Goal: Information Seeking & Learning: Check status

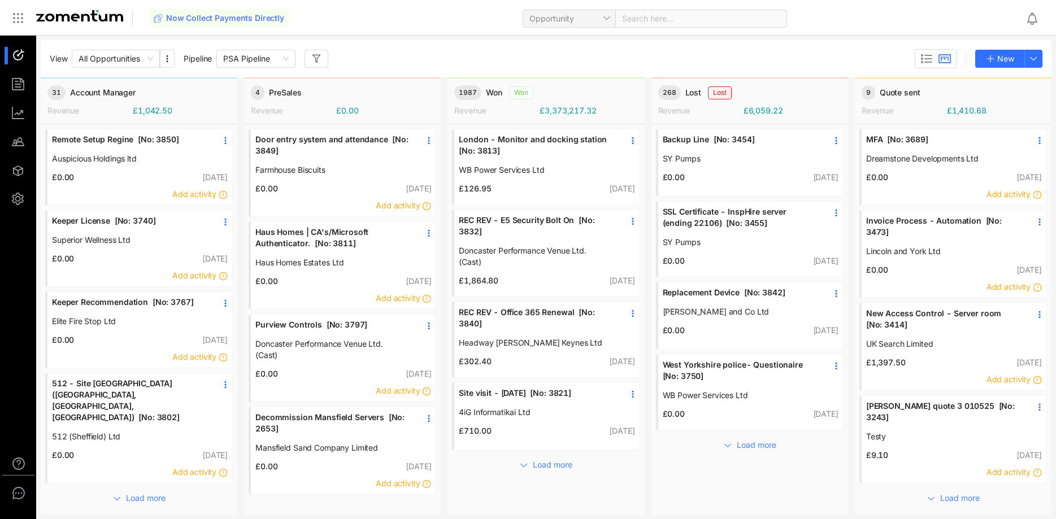
click at [124, 395] on span "512 - Site [GEOGRAPHIC_DATA] ([GEOGRAPHIC_DATA], [GEOGRAPHIC_DATA], [GEOGRAPHIC…" at bounding box center [129, 400] width 154 height 45
click at [150, 492] on span "Load more" at bounding box center [146, 498] width 40 height 12
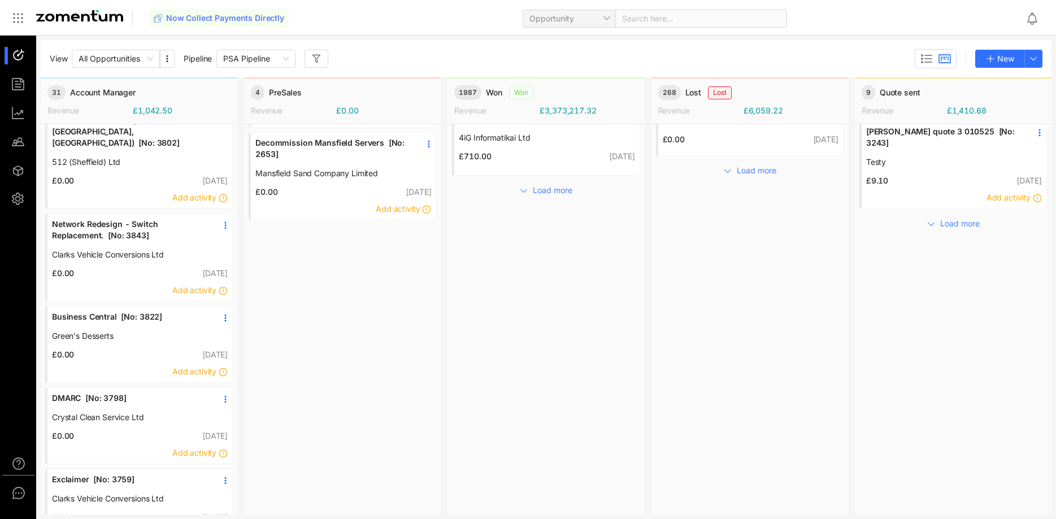
scroll to position [308, 0]
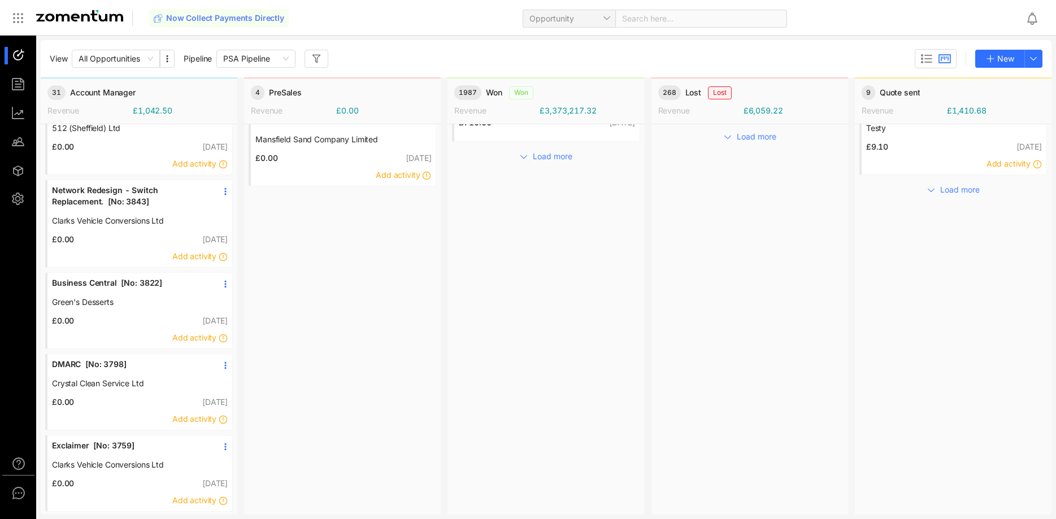
click at [144, 519] on span "Load more" at bounding box center [146, 526] width 40 height 12
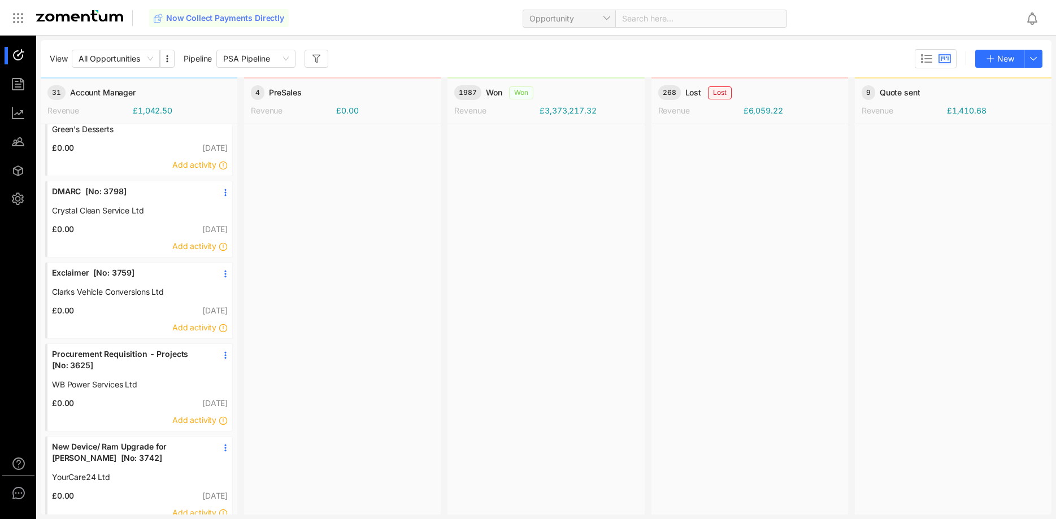
scroll to position [655, 0]
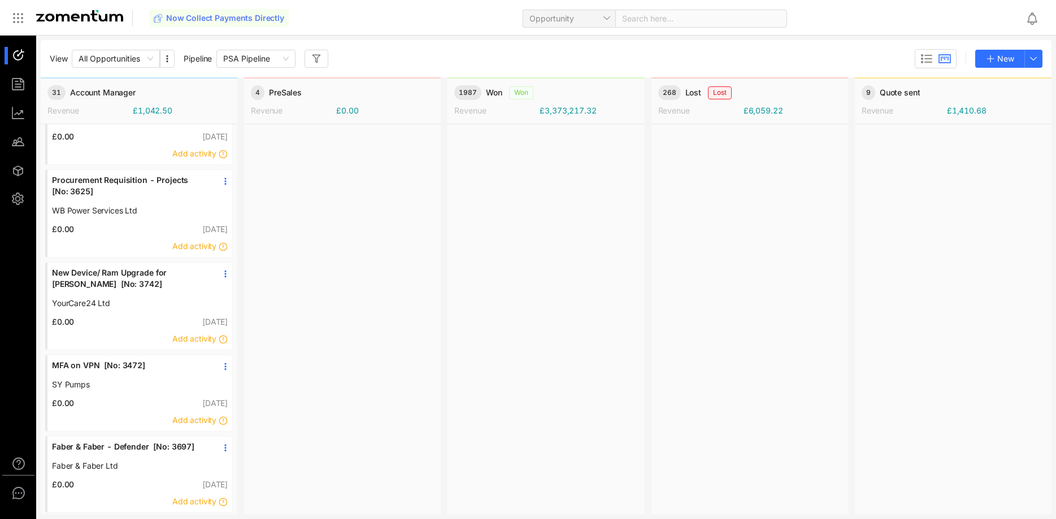
click at [156, 519] on span "Load more" at bounding box center [146, 527] width 40 height 12
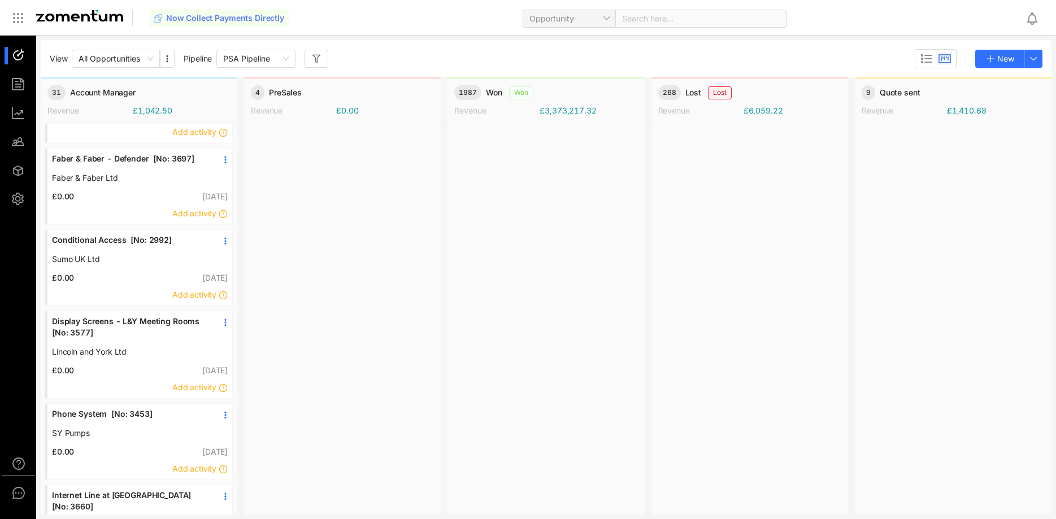
scroll to position [991, 0]
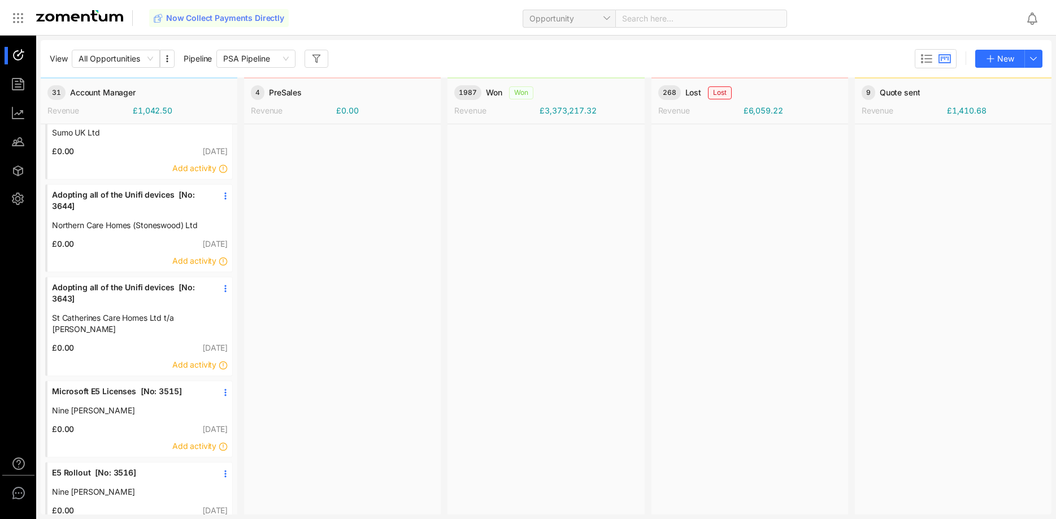
scroll to position [1349, 0]
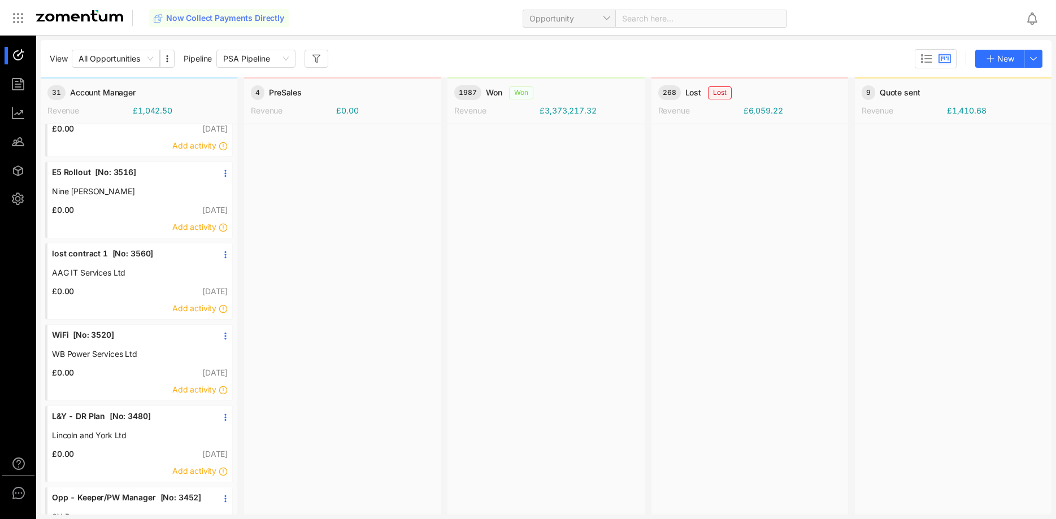
scroll to position [1673, 0]
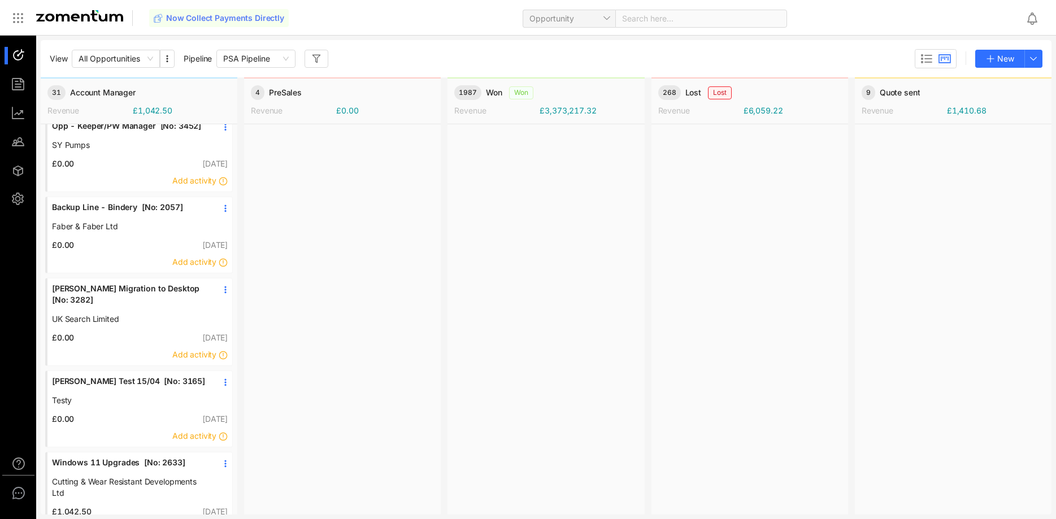
click at [130, 476] on span "Cutting & Wear Resistant Developments Ltd" at bounding box center [129, 487] width 154 height 23
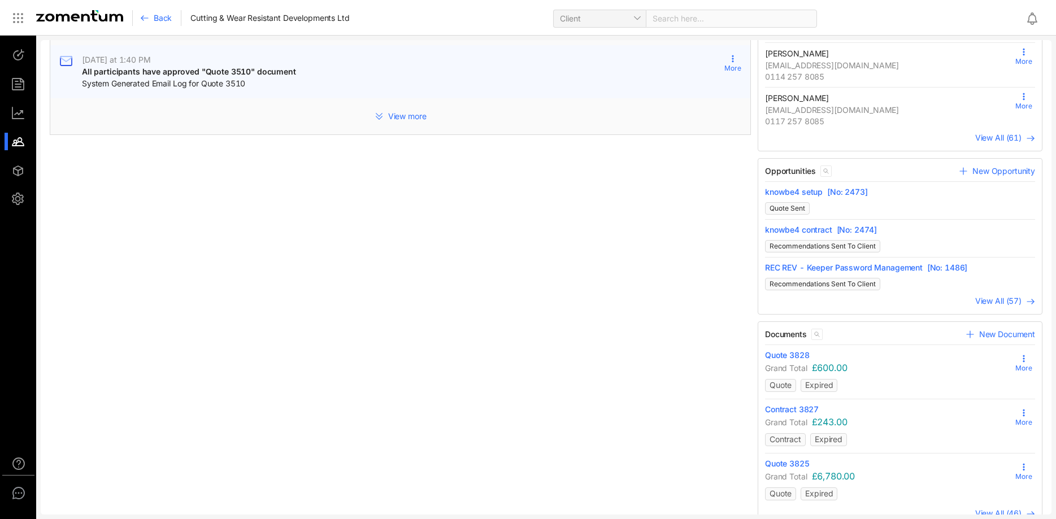
scroll to position [329, 0]
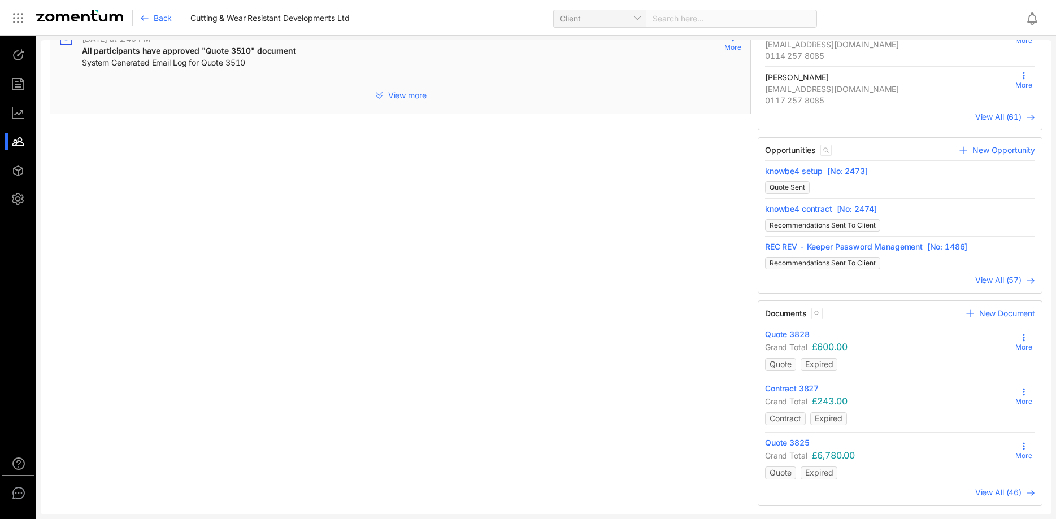
click at [1022, 446] on icon at bounding box center [1023, 446] width 9 height 9
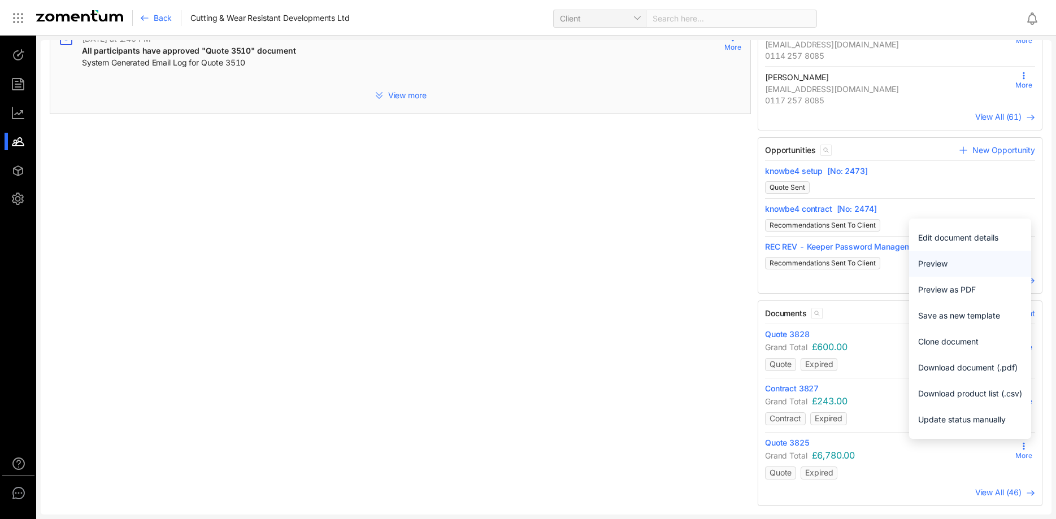
click at [947, 260] on span "Preview" at bounding box center [970, 264] width 104 height 12
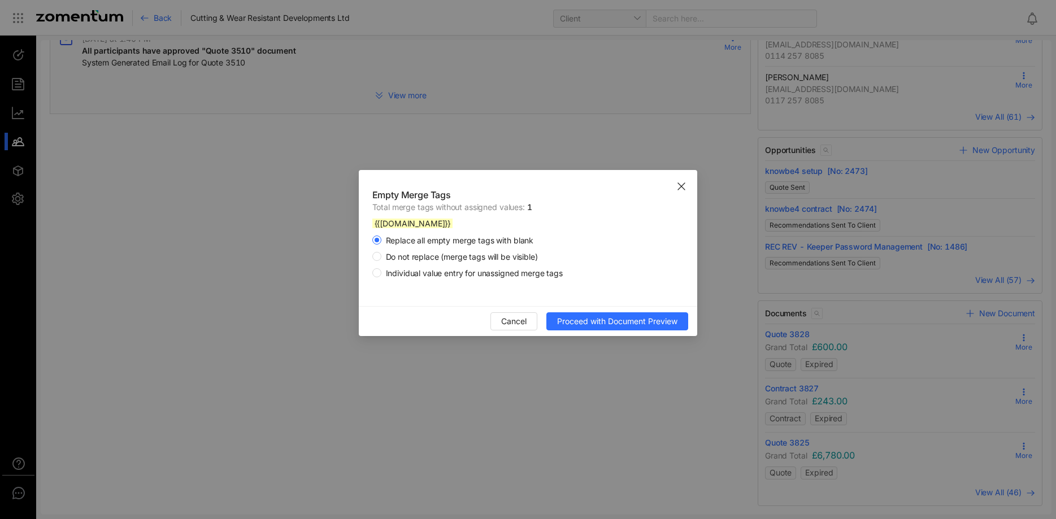
click at [683, 188] on icon "Close" at bounding box center [681, 186] width 9 height 9
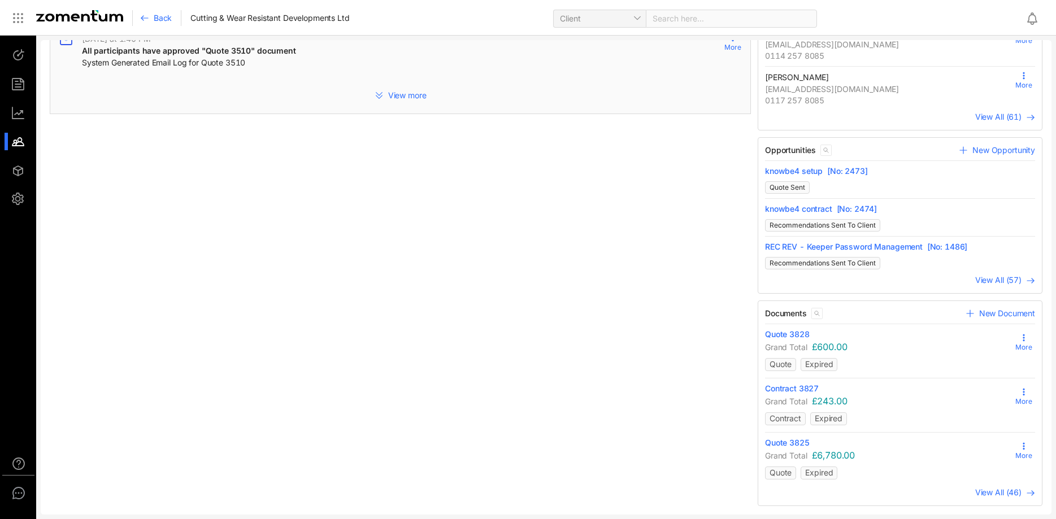
click at [1023, 394] on use at bounding box center [1024, 392] width 2 height 7
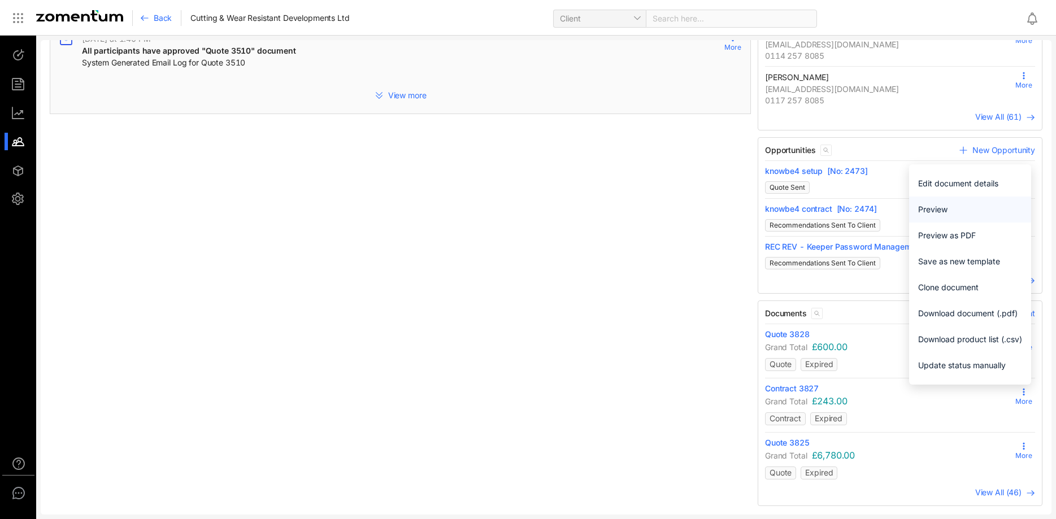
click at [935, 210] on span "Preview" at bounding box center [970, 209] width 104 height 12
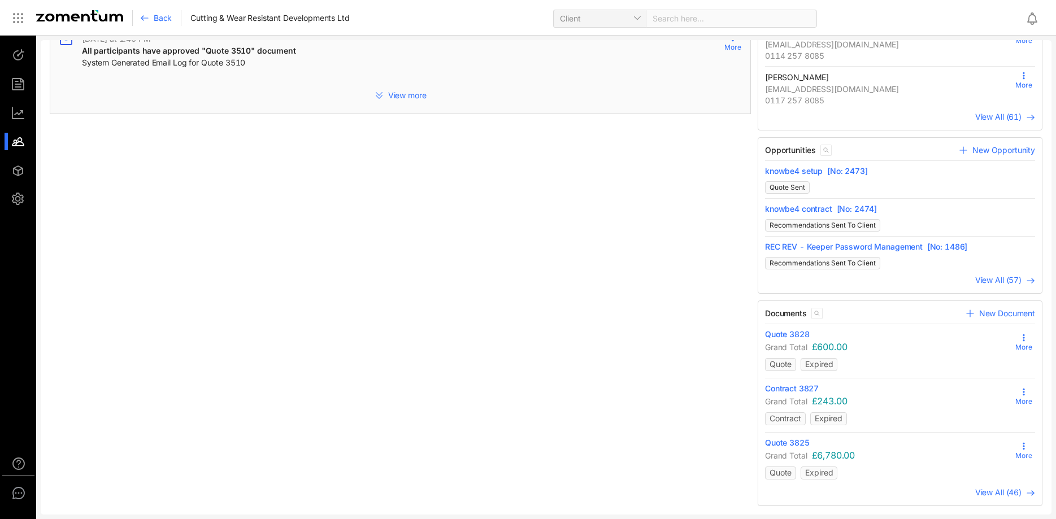
click at [1025, 339] on icon at bounding box center [1023, 337] width 9 height 9
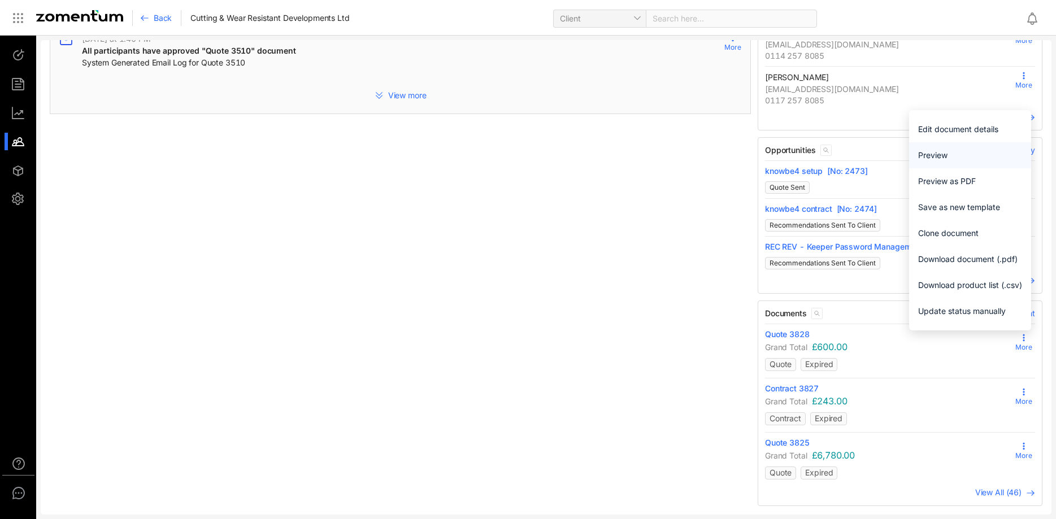
click at [962, 159] on span "Preview" at bounding box center [970, 155] width 104 height 12
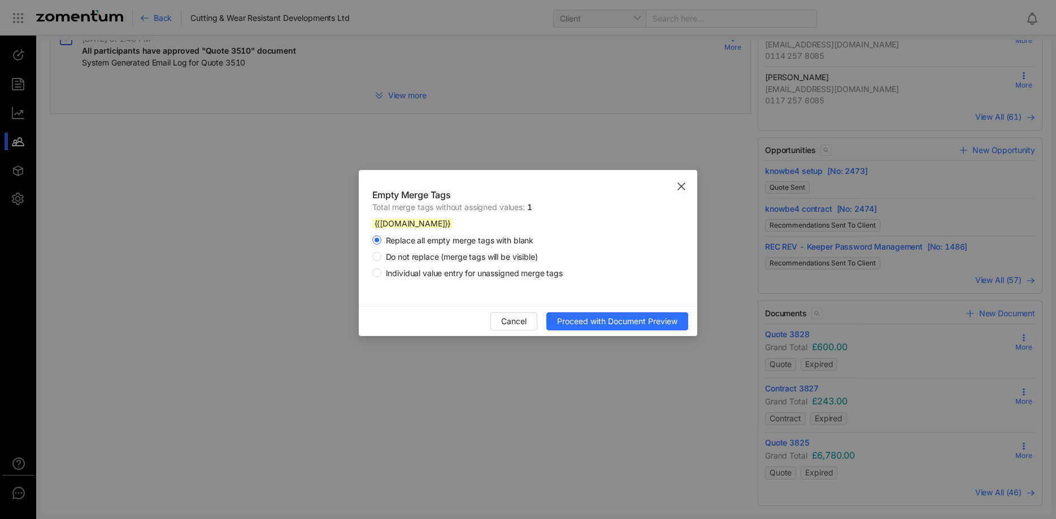
click at [686, 191] on icon "Close" at bounding box center [681, 186] width 9 height 9
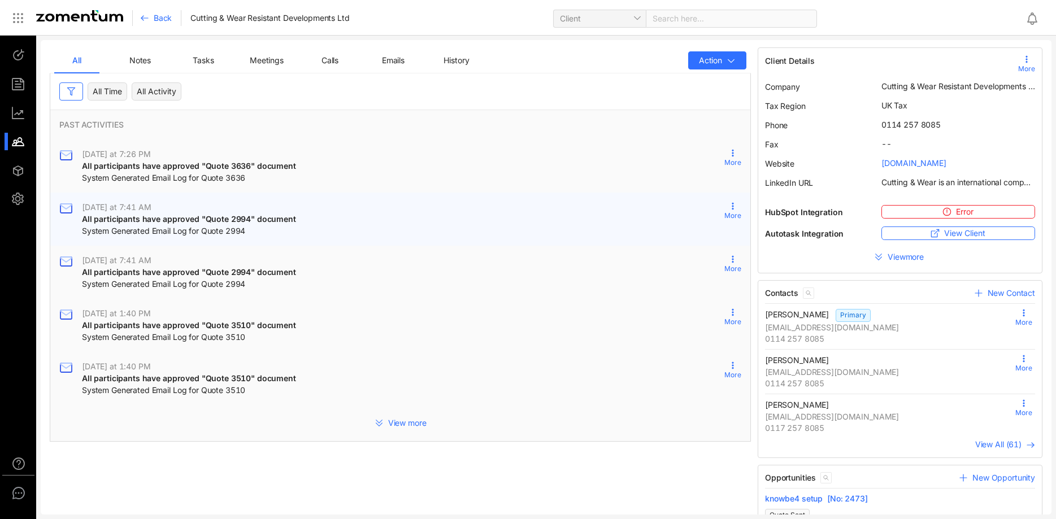
scroll to position [0, 0]
click at [149, 23] on div "Back" at bounding box center [160, 18] width 41 height 16
